Goal: Task Accomplishment & Management: Use online tool/utility

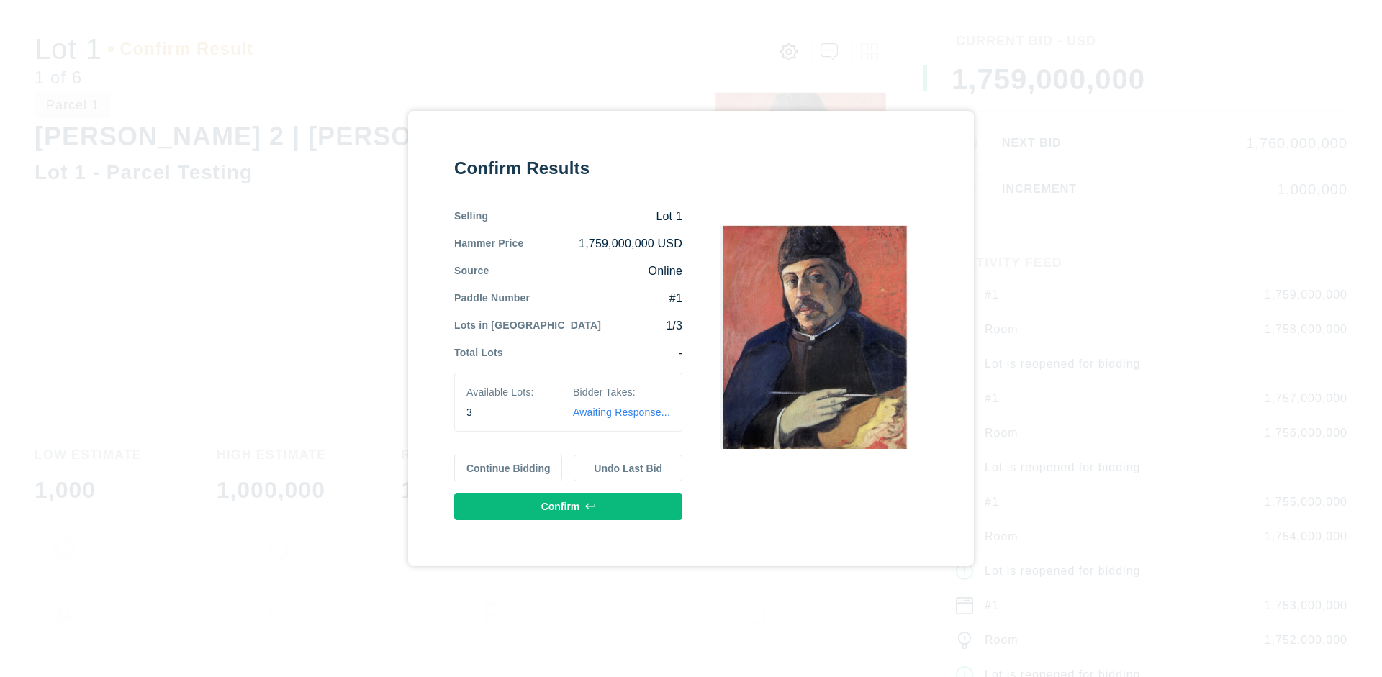
click at [509, 468] on button "Continue Bidding" at bounding box center [508, 468] width 109 height 27
